Goal: Task Accomplishment & Management: Manage account settings

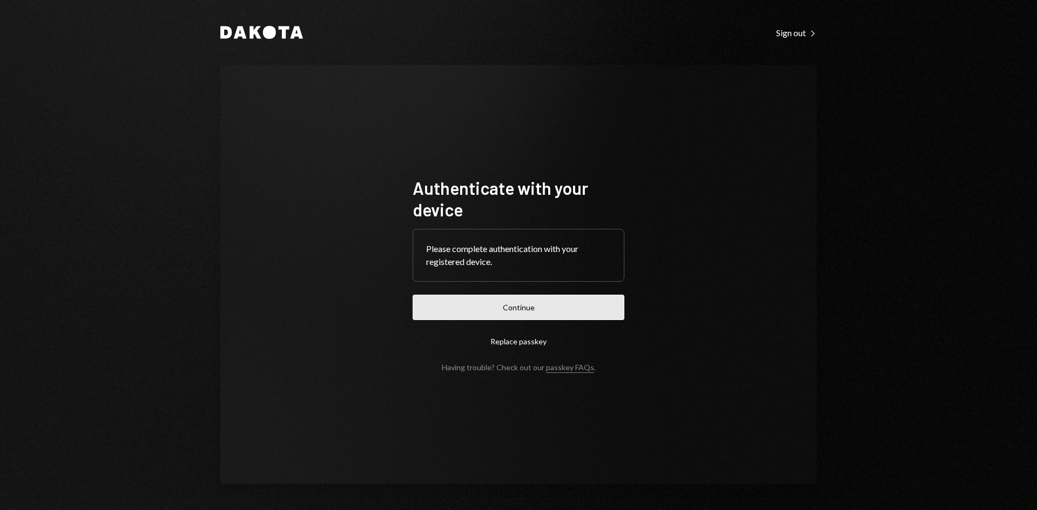
click at [579, 304] on button "Continue" at bounding box center [519, 307] width 212 height 25
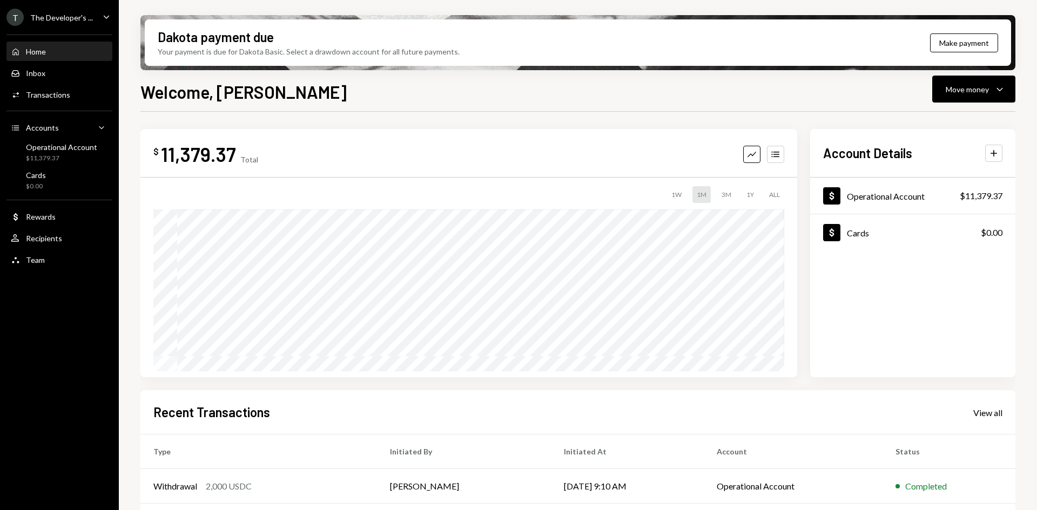
click at [92, 17] on div "T The Developer's ... Caret Down" at bounding box center [59, 17] width 119 height 17
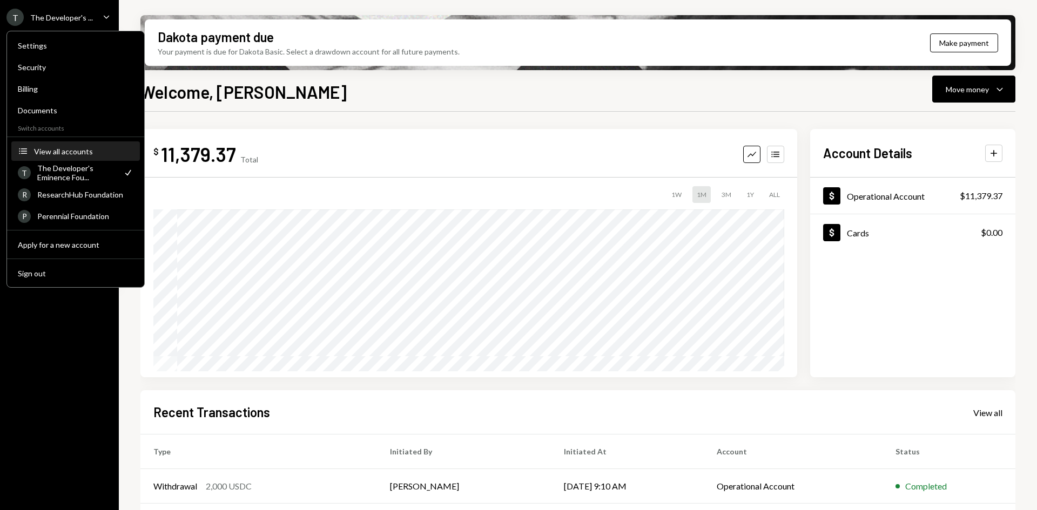
click at [75, 149] on div "View all accounts" at bounding box center [83, 151] width 99 height 9
